Goal: Task Accomplishment & Management: Use online tool/utility

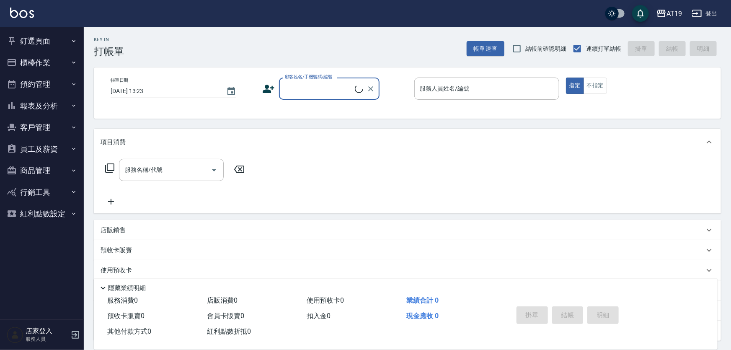
click at [74, 61] on icon "button" at bounding box center [73, 62] width 7 height 7
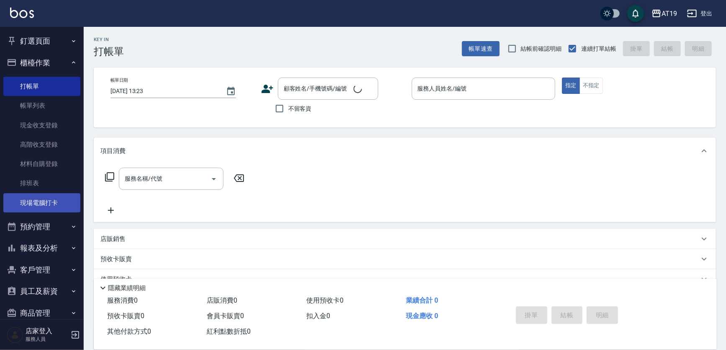
click at [58, 201] on link "現場電腦打卡" at bounding box center [41, 202] width 77 height 19
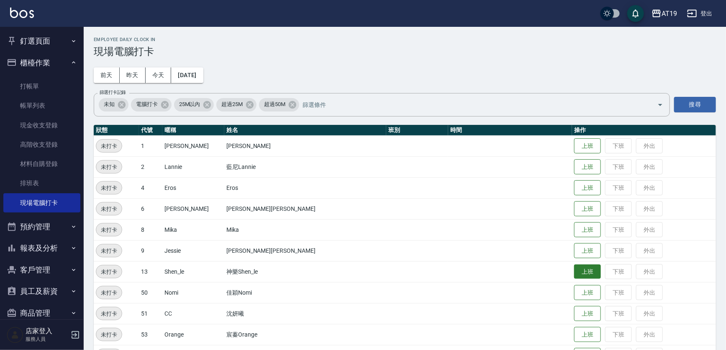
click at [574, 272] on button "上班" at bounding box center [587, 271] width 27 height 15
click at [574, 213] on button "上班" at bounding box center [587, 208] width 27 height 15
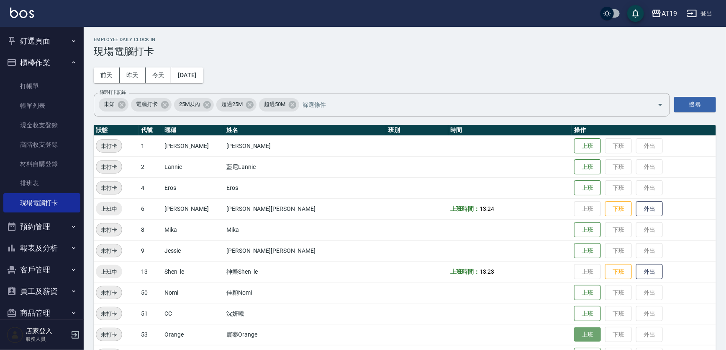
click at [574, 337] on button "上班" at bounding box center [587, 334] width 27 height 15
